Goal: Information Seeking & Learning: Learn about a topic

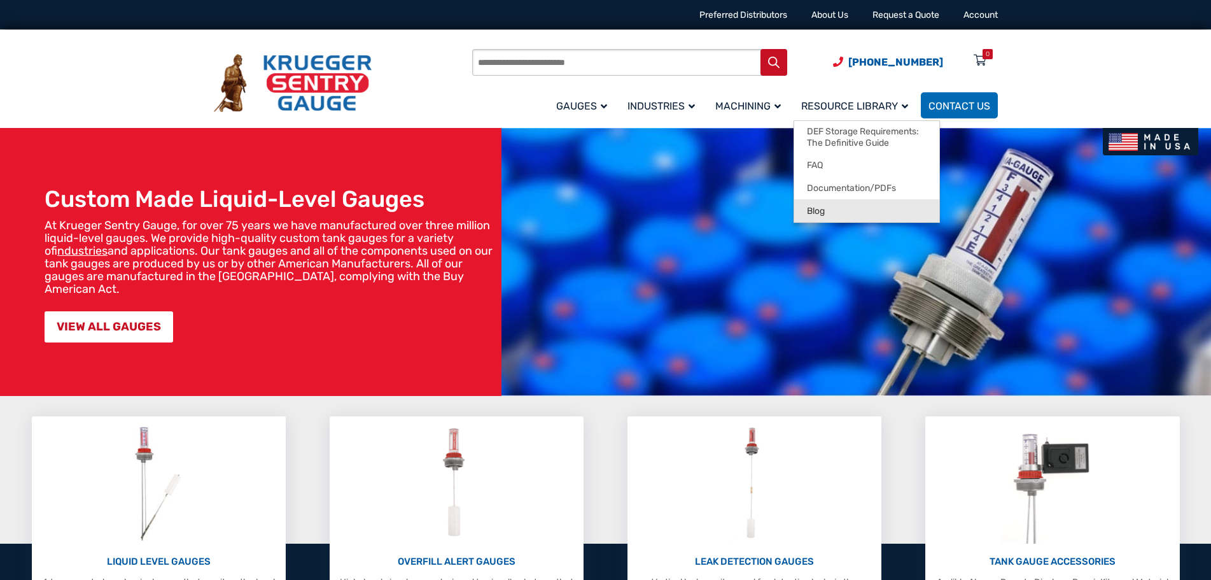
click at [870, 212] on link "Blog" at bounding box center [866, 210] width 145 height 23
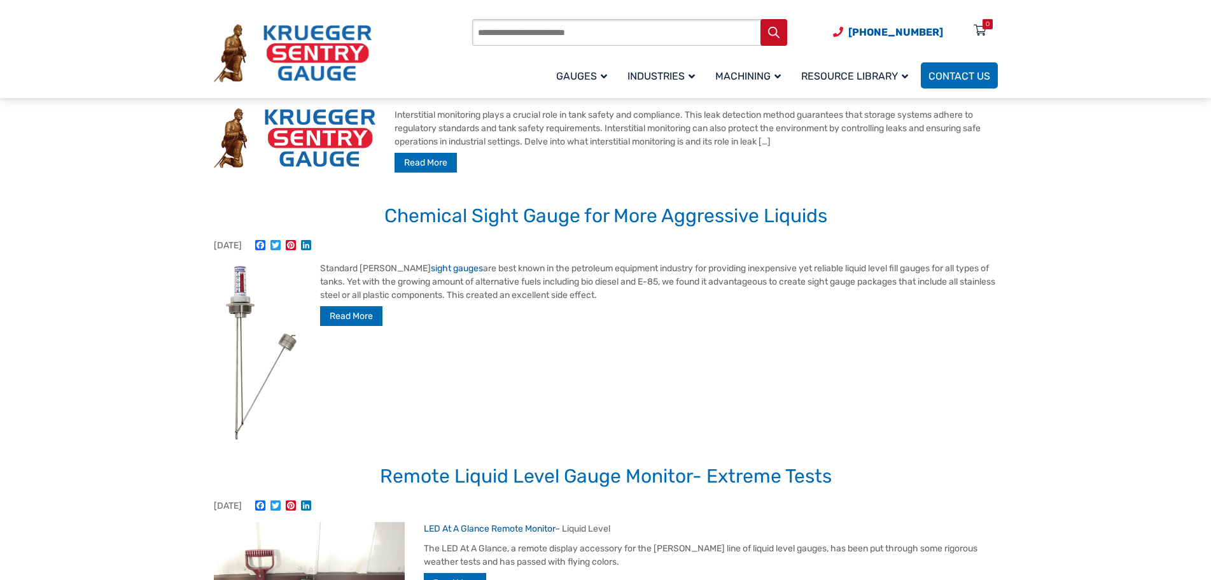
scroll to position [191, 0]
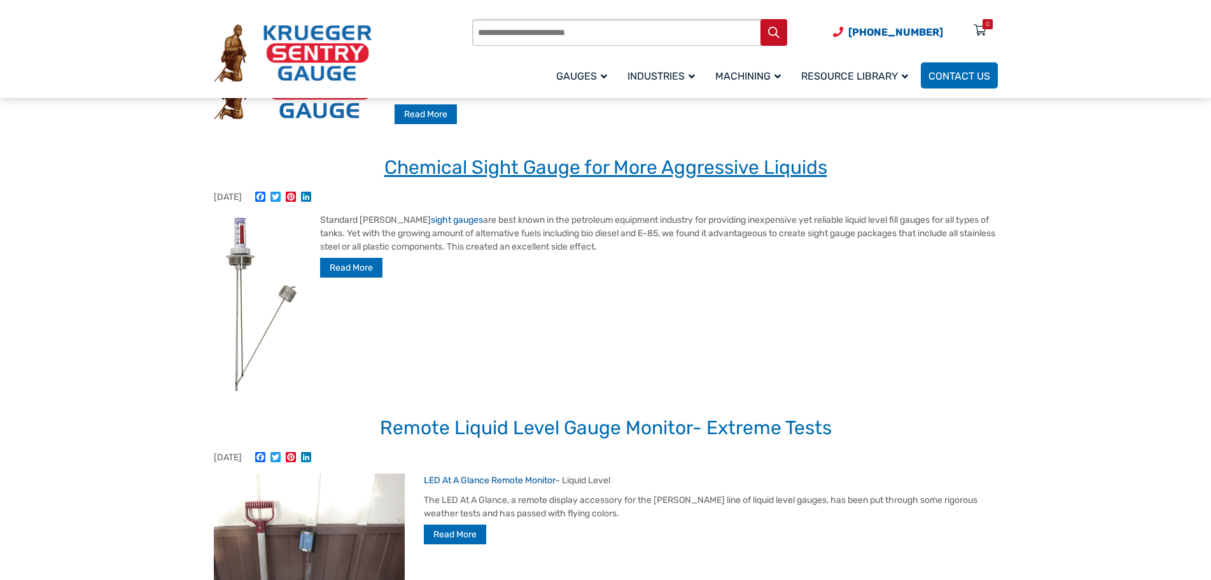
click at [738, 163] on link "Chemical Sight Gauge for More Aggressive Liquids" at bounding box center [605, 167] width 443 height 23
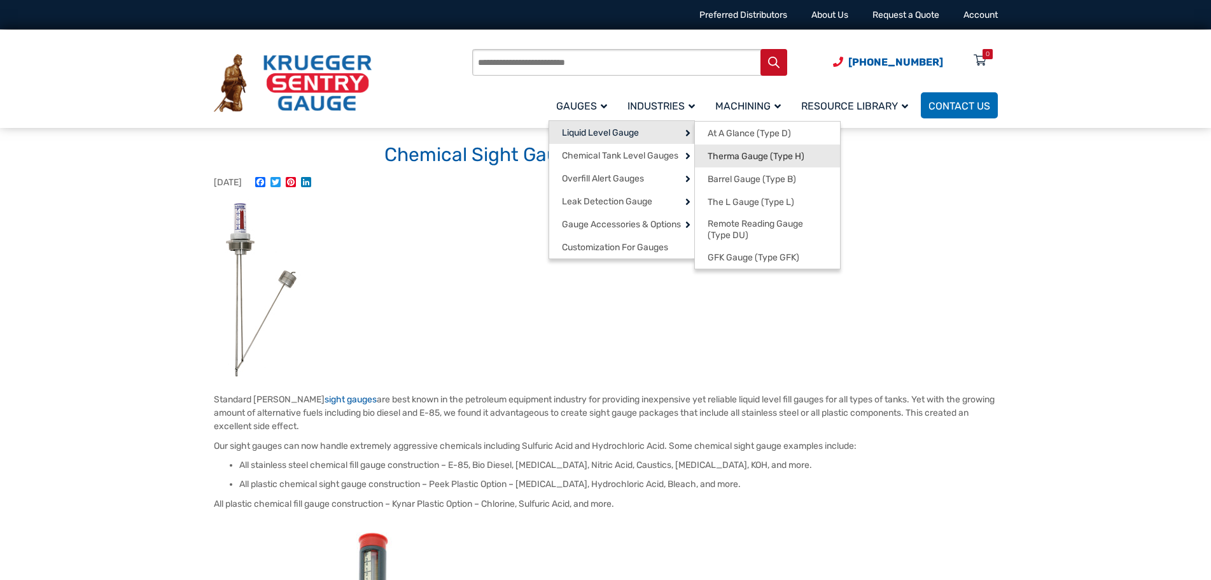
click at [750, 161] on span "Therma Gauge (Type H)" at bounding box center [755, 156] width 97 height 11
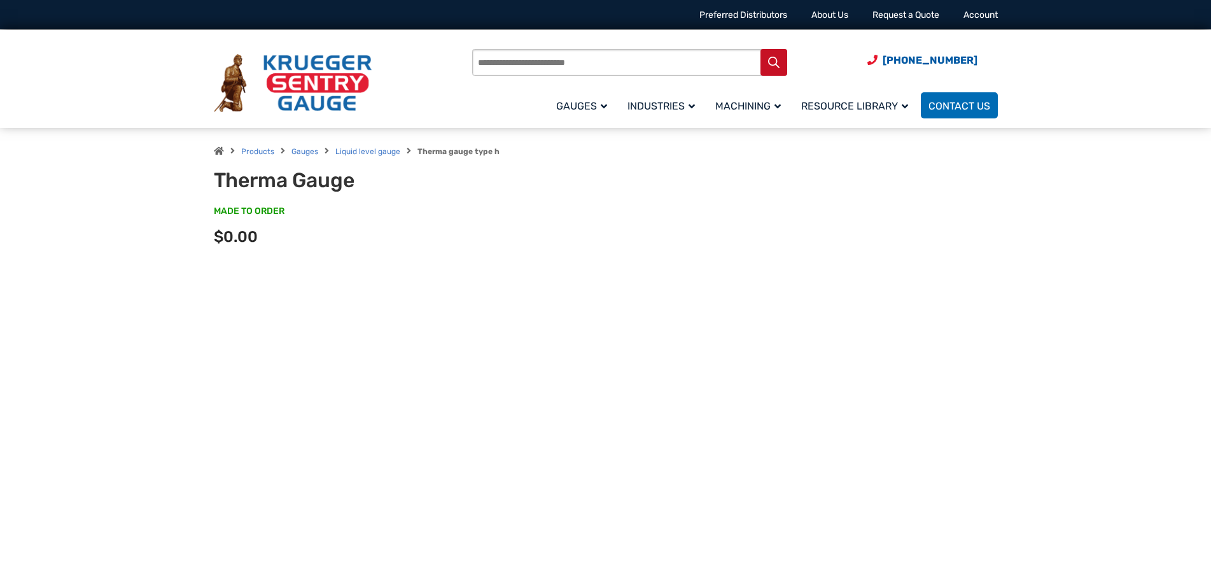
type input "**"
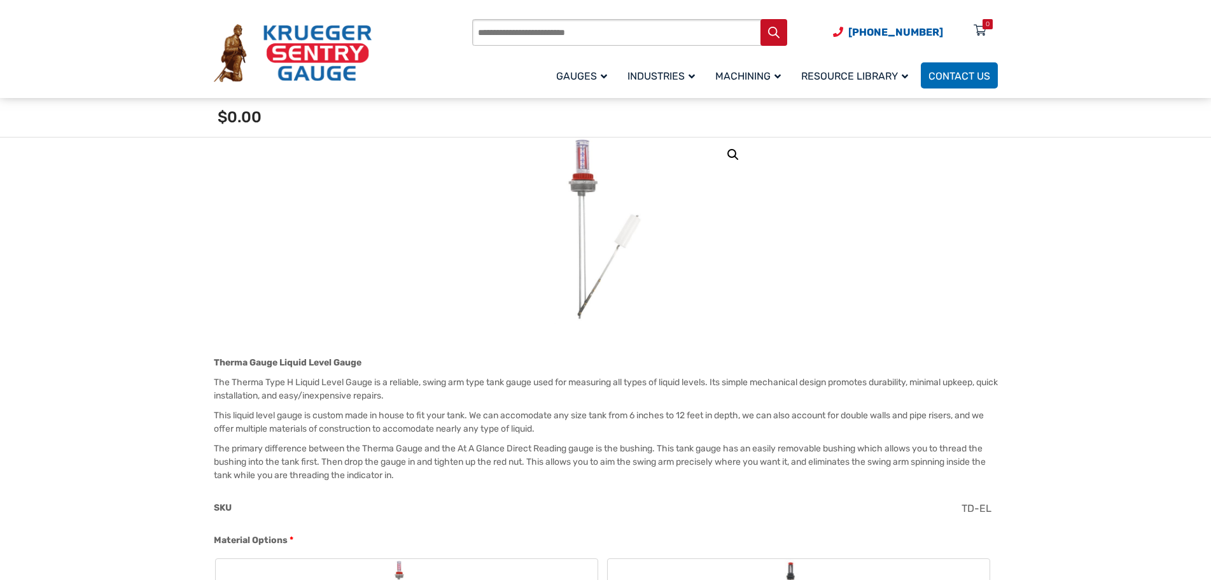
scroll to position [127, 0]
